Goal: Book appointment/travel/reservation

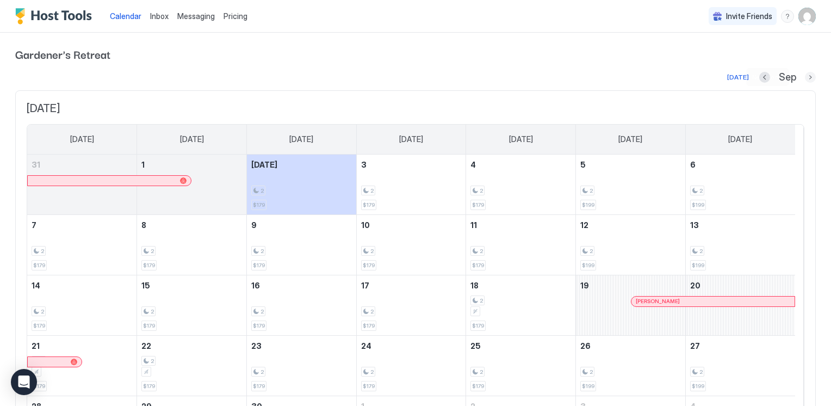
click at [805, 75] on button "Next month" at bounding box center [810, 77] width 11 height 11
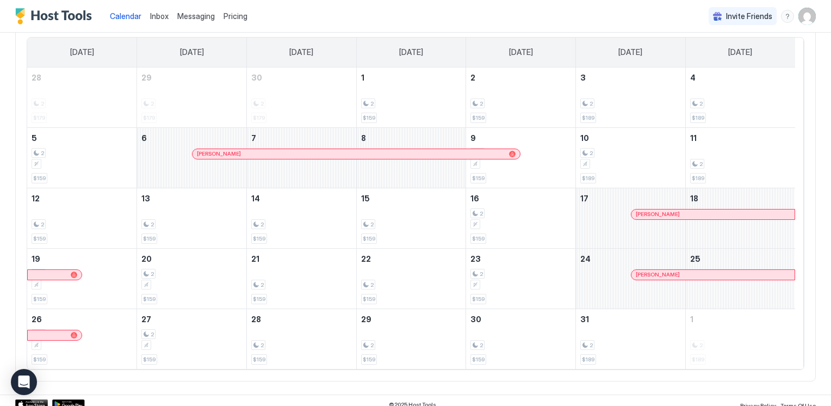
scroll to position [94, 0]
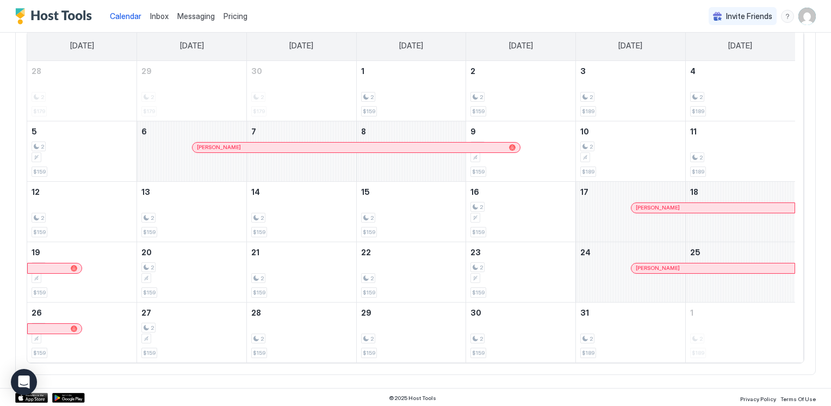
drag, startPoint x: 56, startPoint y: 47, endPoint x: 740, endPoint y: 362, distance: 752.8
click at [740, 362] on div "October 2025 Sunday Monday Tuesday Wednesday Thursday Friday Saturday 28 2 $179…" at bounding box center [415, 186] width 800 height 378
copy thead
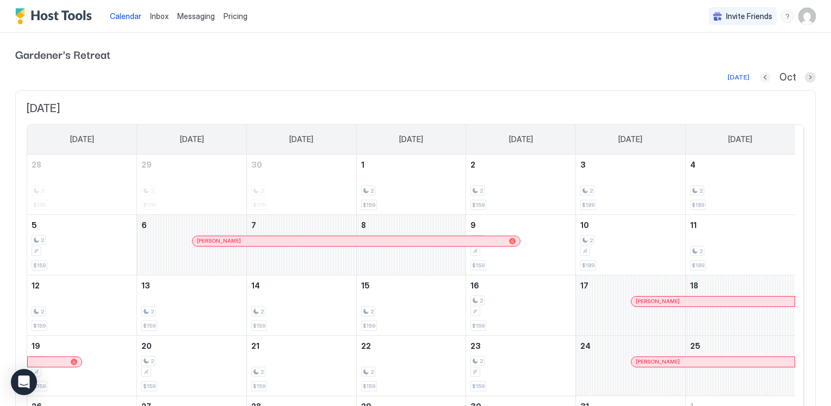
click at [760, 78] on button "Previous month" at bounding box center [765, 77] width 11 height 11
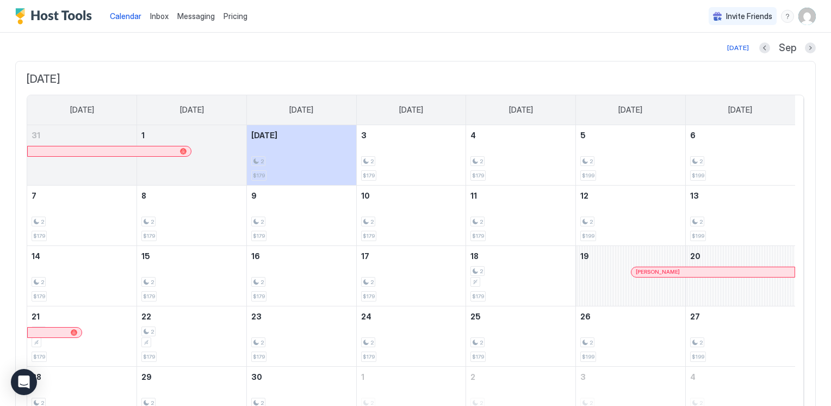
scroll to position [94, 0]
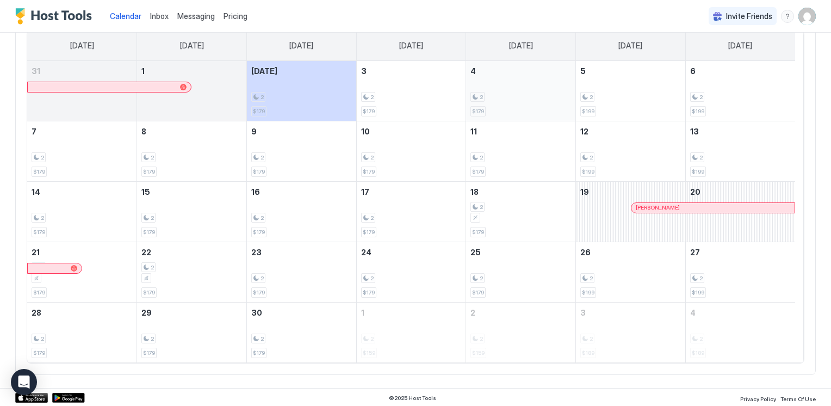
click at [545, 91] on div "2 $179" at bounding box center [520, 90] width 101 height 51
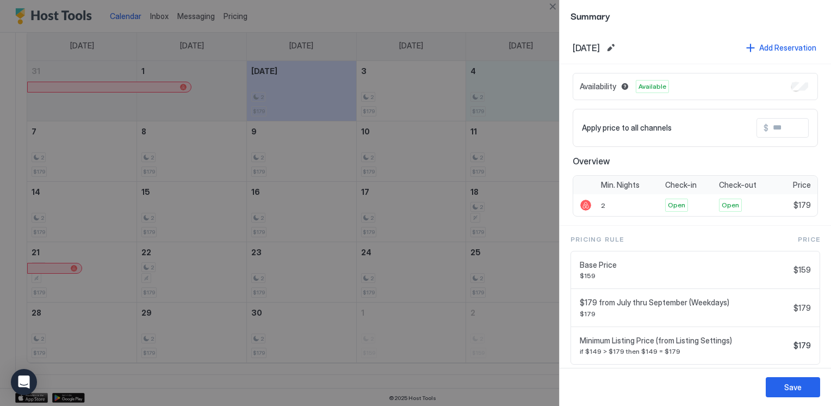
click at [544, 91] on div at bounding box center [415, 203] width 831 height 406
click at [520, 12] on div at bounding box center [415, 203] width 831 height 406
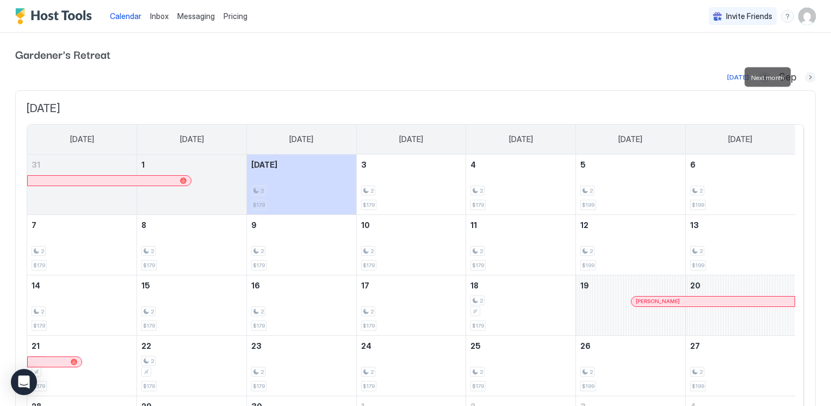
click at [805, 79] on button "Next month" at bounding box center [810, 77] width 11 height 11
